Goal: Check status: Check status

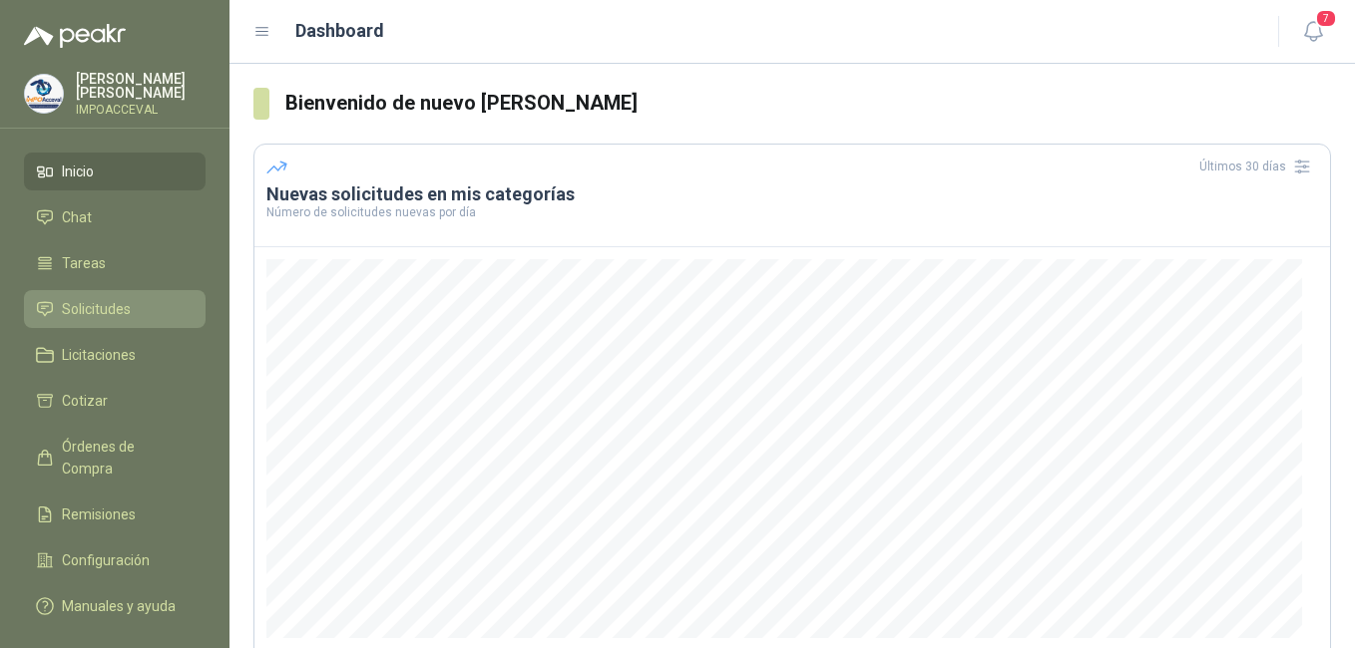
click at [93, 313] on span "Solicitudes" at bounding box center [96, 309] width 69 height 22
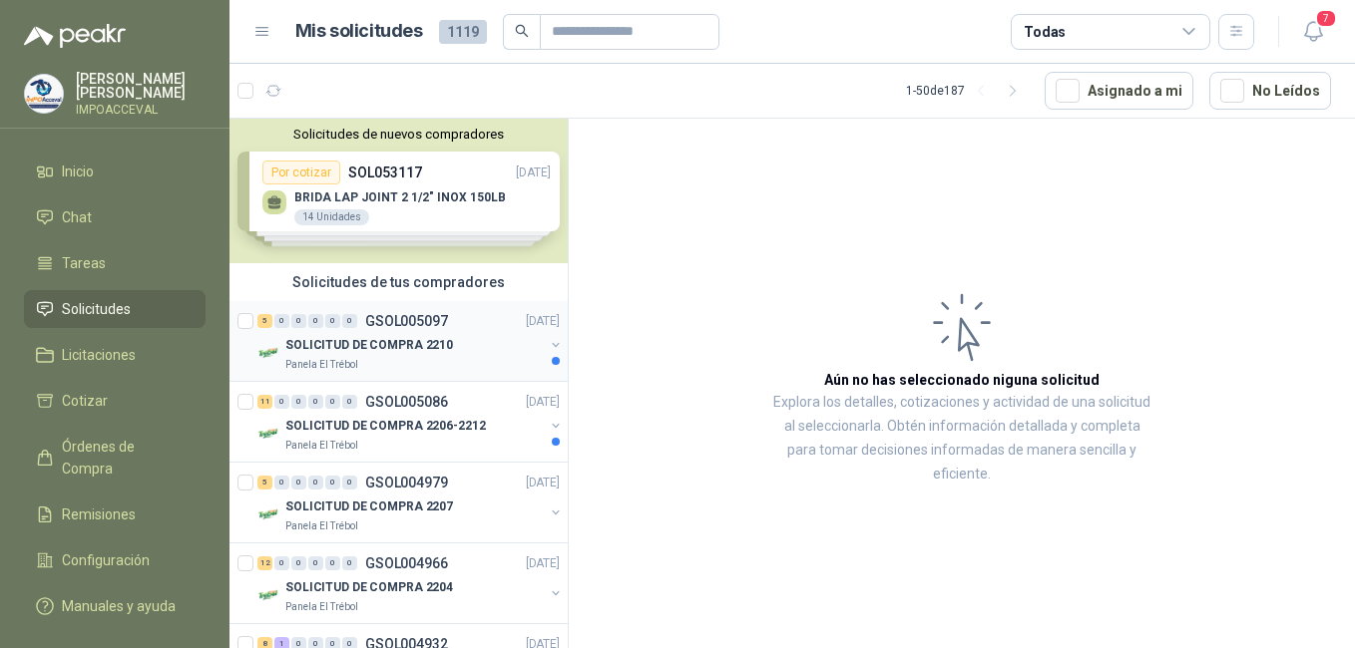
click at [391, 340] on p "SOLICITUD DE COMPRA 2210" at bounding box center [369, 345] width 168 height 19
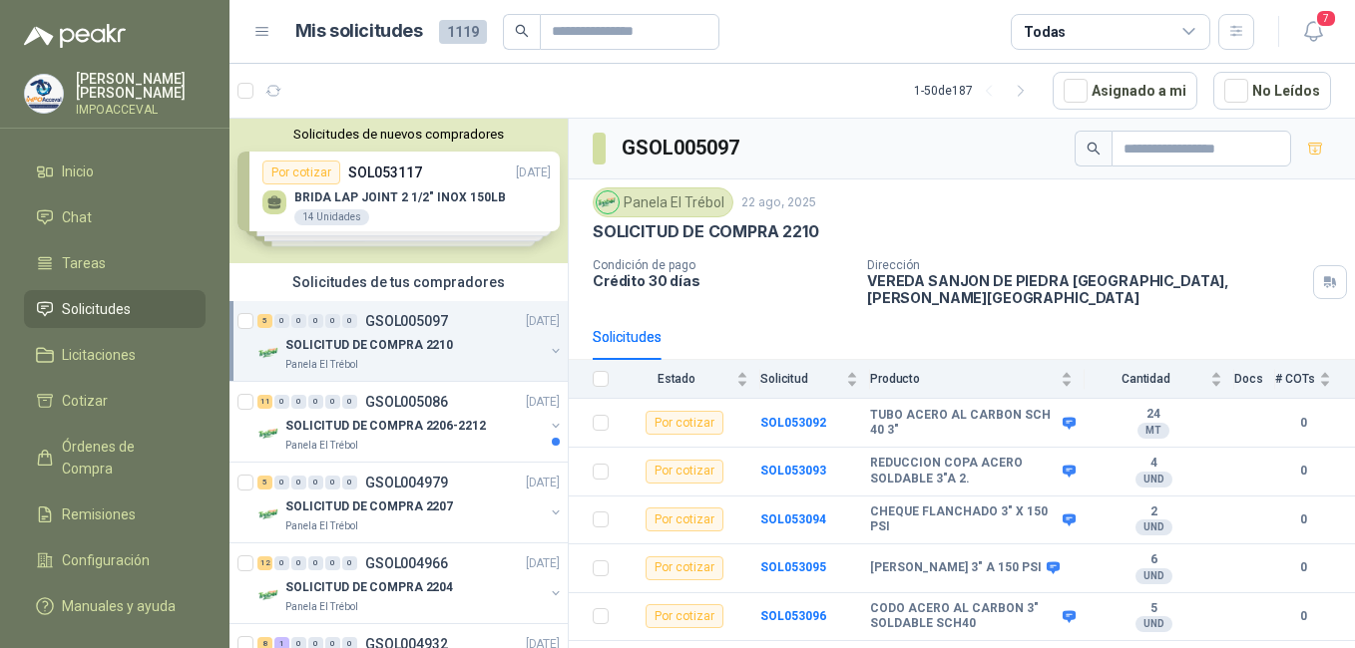
click at [414, 343] on p "SOLICITUD DE COMPRA 2210" at bounding box center [369, 345] width 168 height 19
